Goal: Information Seeking & Learning: Learn about a topic

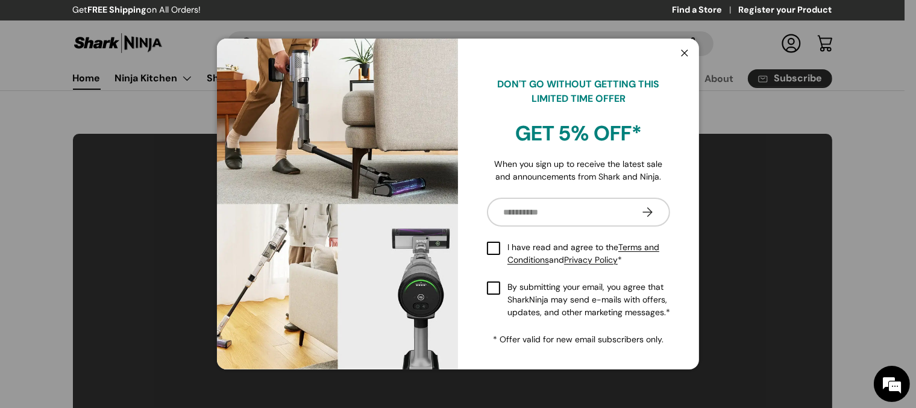
click at [681, 54] on button "Close" at bounding box center [684, 54] width 23 height 25
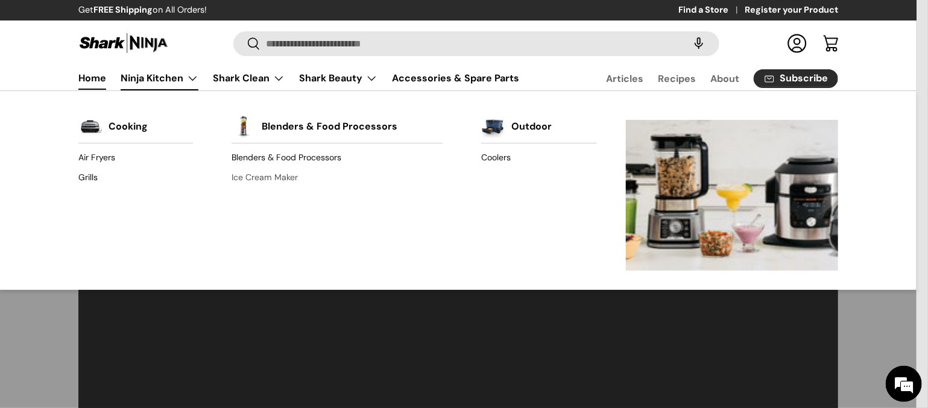
click at [243, 178] on link "Ice Cream Maker" at bounding box center [336, 177] width 211 height 19
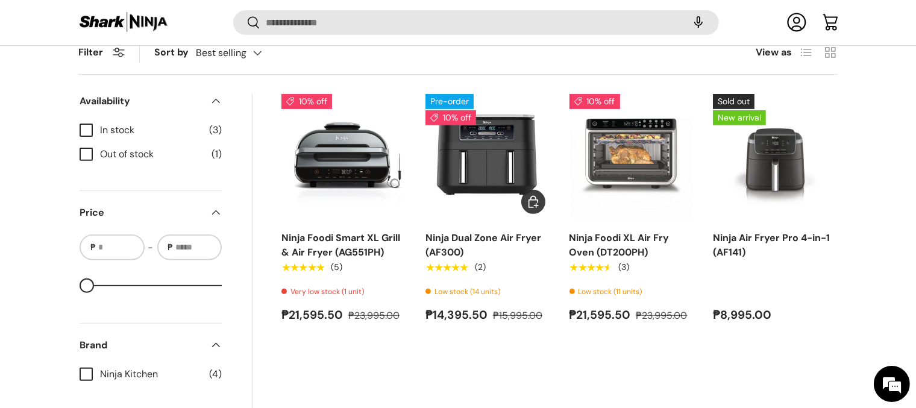
scroll to position [449, 0]
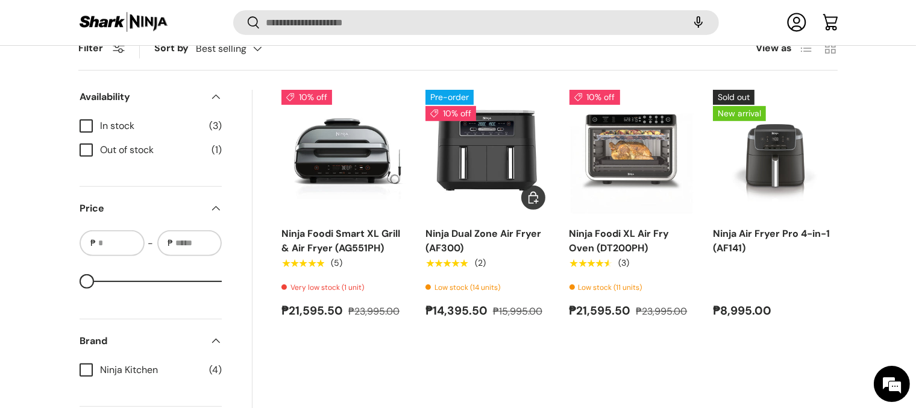
click at [499, 236] on link "Ninja Dual Zone Air Fryer (AF300)" at bounding box center [484, 240] width 116 height 27
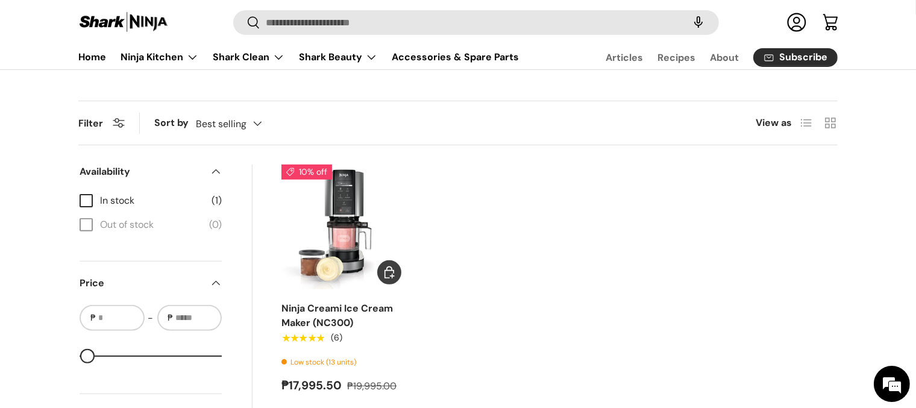
click at [312, 310] on link "Ninja Creami Ice Cream Maker (NC300)" at bounding box center [338, 315] width 112 height 27
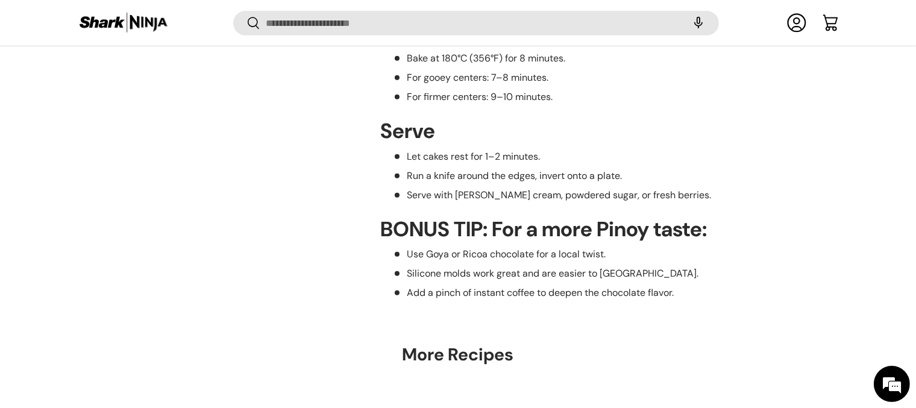
scroll to position [1065, 0]
